Goal: Transaction & Acquisition: Purchase product/service

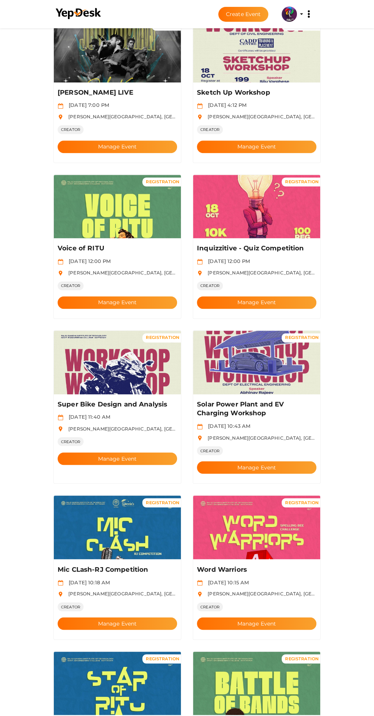
scroll to position [588, 0]
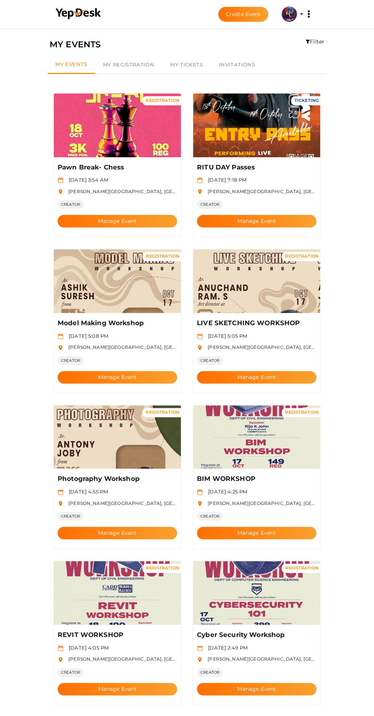
click at [272, 215] on button "Manage Event" at bounding box center [256, 221] width 119 height 13
click at [263, 124] on img at bounding box center [256, 126] width 127 height 64
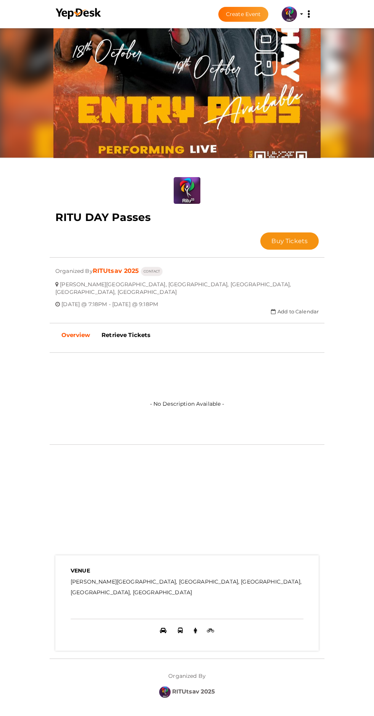
click at [271, 237] on span "Buy Tickets" at bounding box center [289, 240] width 36 height 7
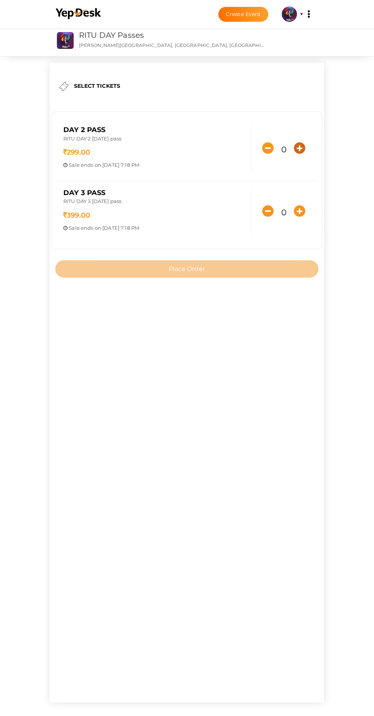
click at [294, 154] on icon "button" at bounding box center [299, 147] width 11 height 11
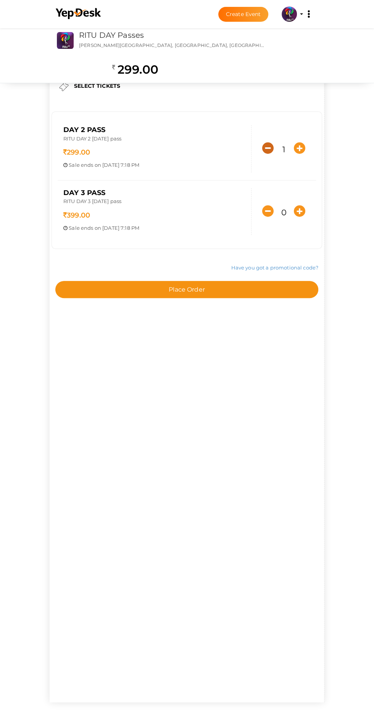
click at [262, 154] on icon "button" at bounding box center [267, 147] width 11 height 11
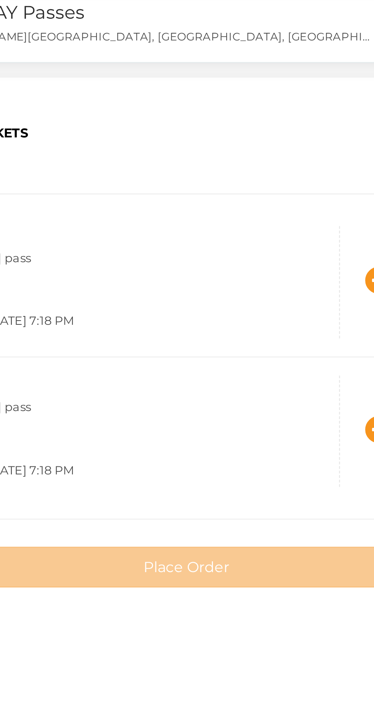
click at [195, 107] on div "Day 2 Pass RITU DAY 2 October 18th pass 299.00 Sale ends on Oct 17, 2025 7:18 P…" at bounding box center [187, 180] width 274 height 157
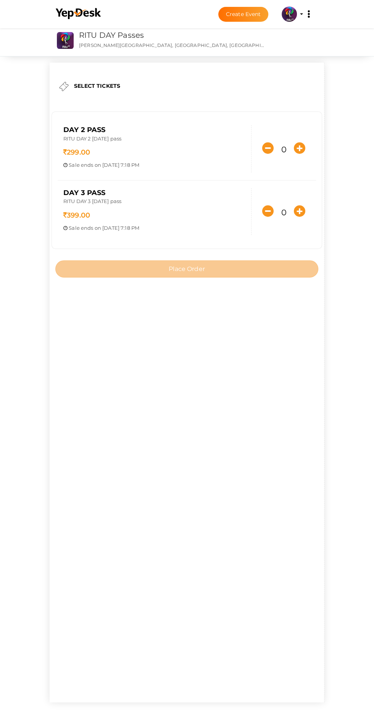
click at [234, 360] on div "SELECT TICKETS Day 2 Pass RITU DAY 2 October 18th pass 299.00 Sale ends on Oct …" at bounding box center [187, 383] width 275 height 640
click at [294, 154] on icon "button" at bounding box center [299, 147] width 11 height 11
type input "1"
